Goal: Information Seeking & Learning: Understand process/instructions

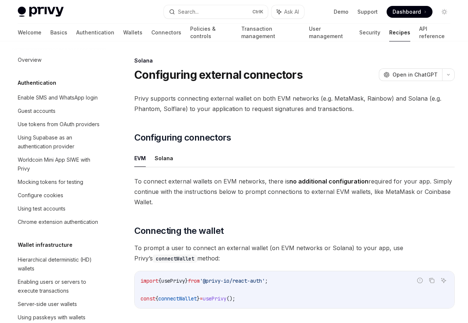
scroll to position [1184, 0]
